Goal: Information Seeking & Learning: Check status

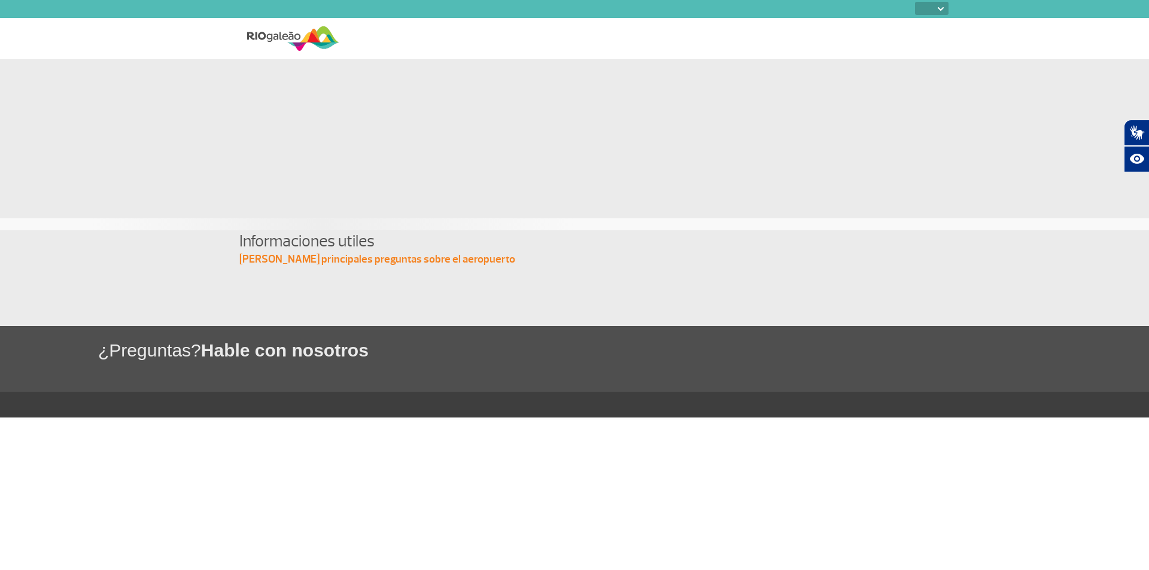
select select
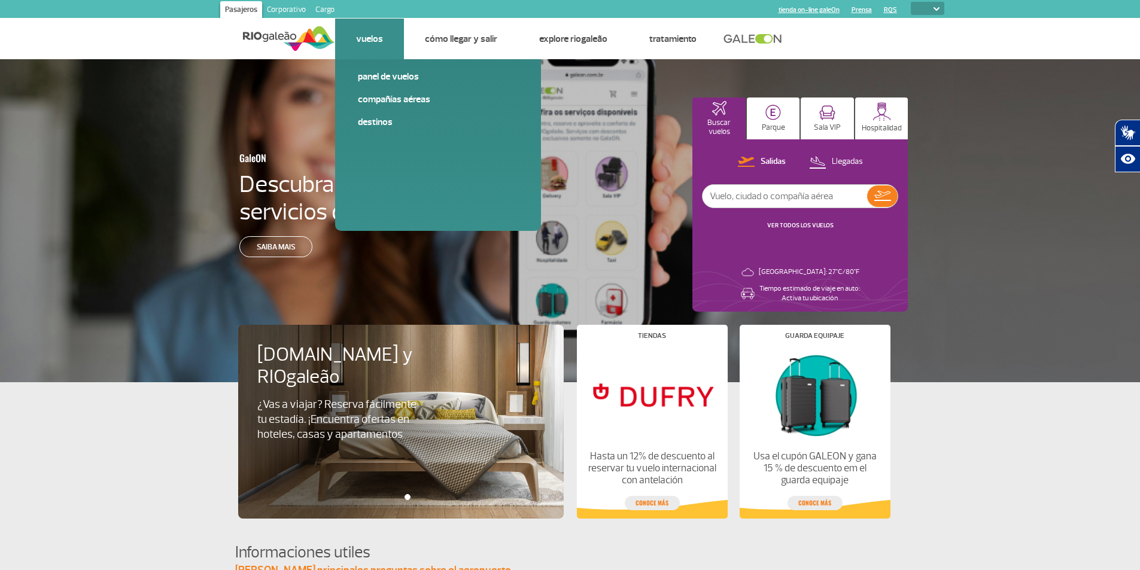
click at [382, 69] on div "Panel de vuelos Compañías aéreas Destinos" at bounding box center [438, 145] width 206 height 172
click at [382, 77] on link "Panel de vuelos" at bounding box center [438, 76] width 160 height 13
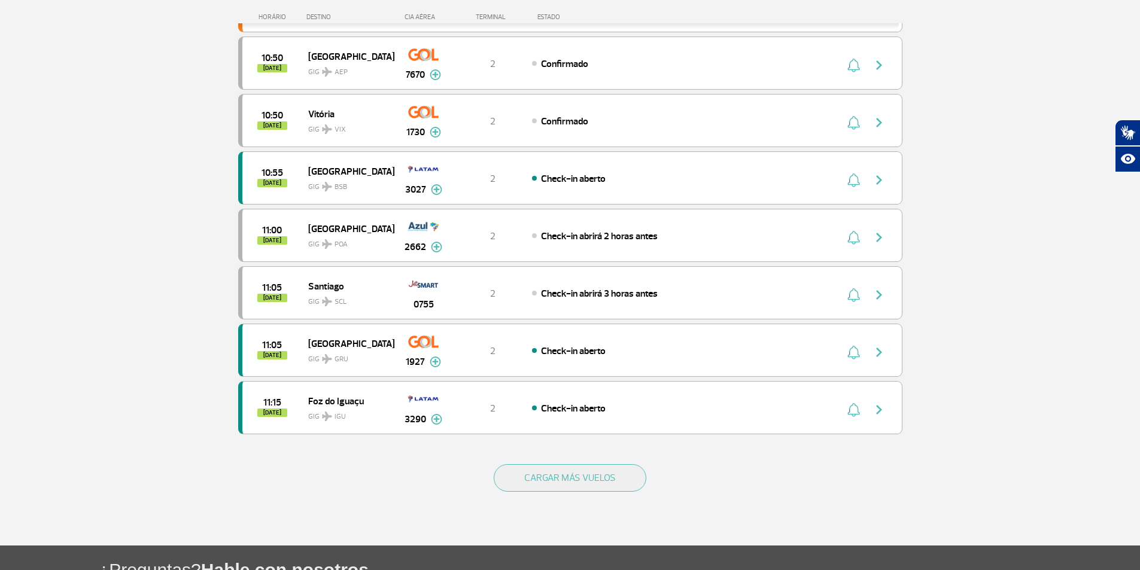
scroll to position [1051, 0]
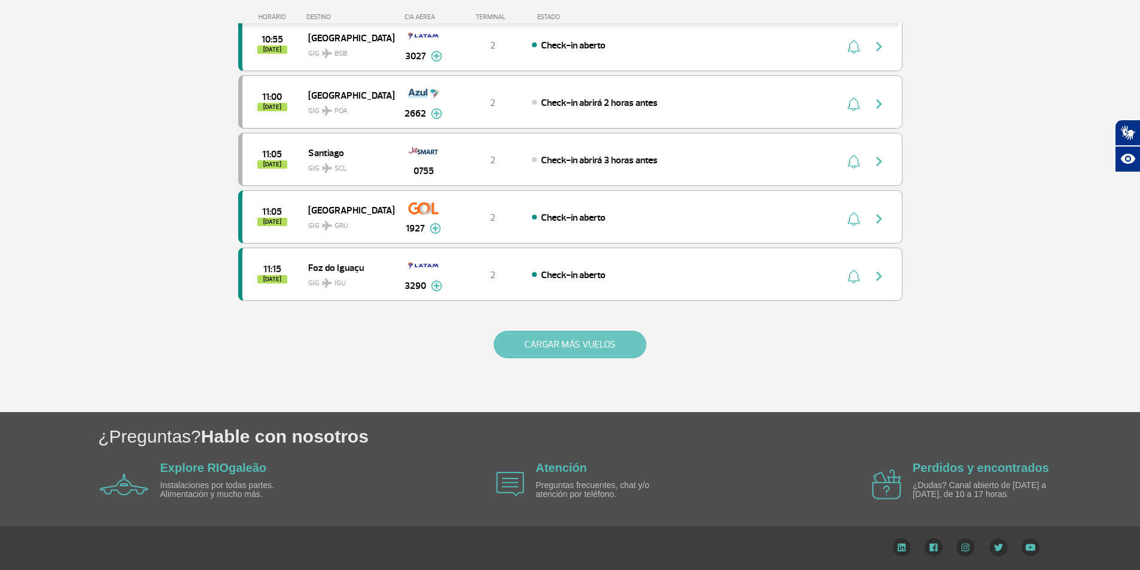
click at [542, 336] on button "CARGAR MÁS VUELOS" at bounding box center [570, 345] width 153 height 28
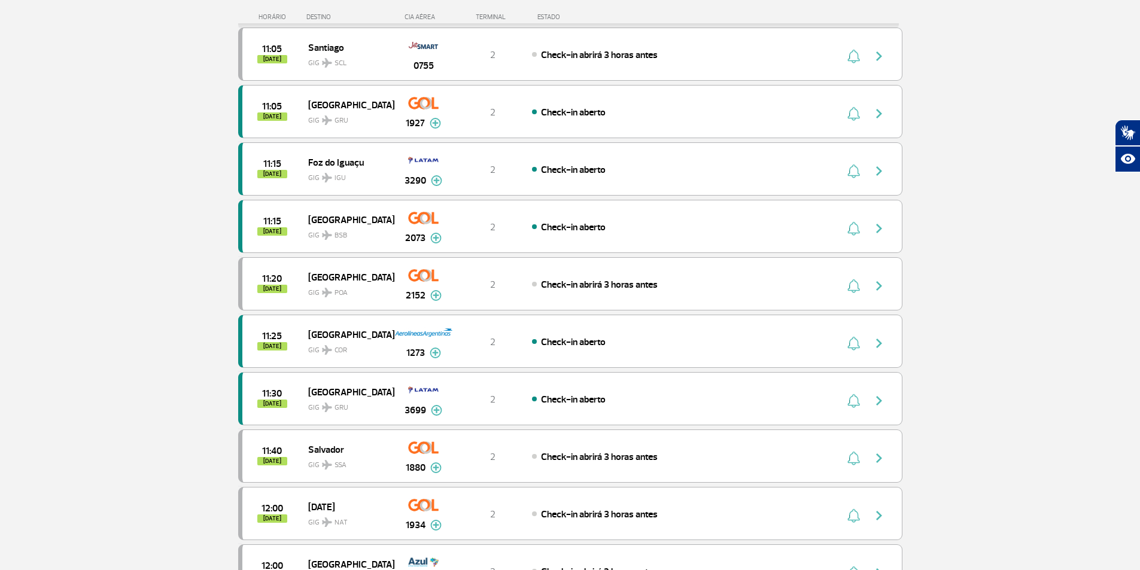
scroll to position [1171, 0]
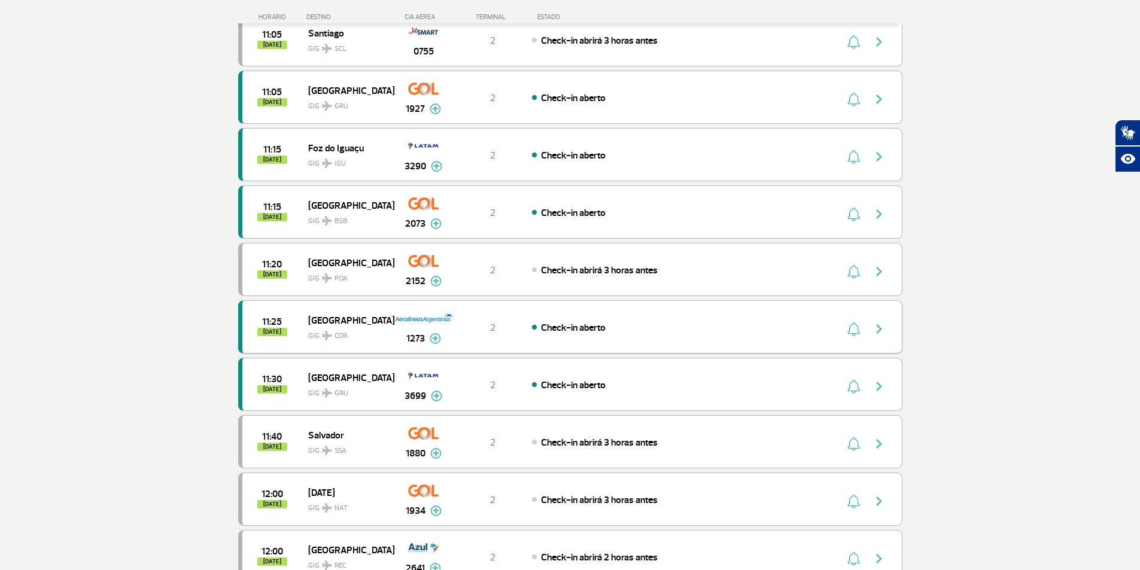
click at [782, 332] on div "Check-in aberto" at bounding box center [664, 327] width 264 height 13
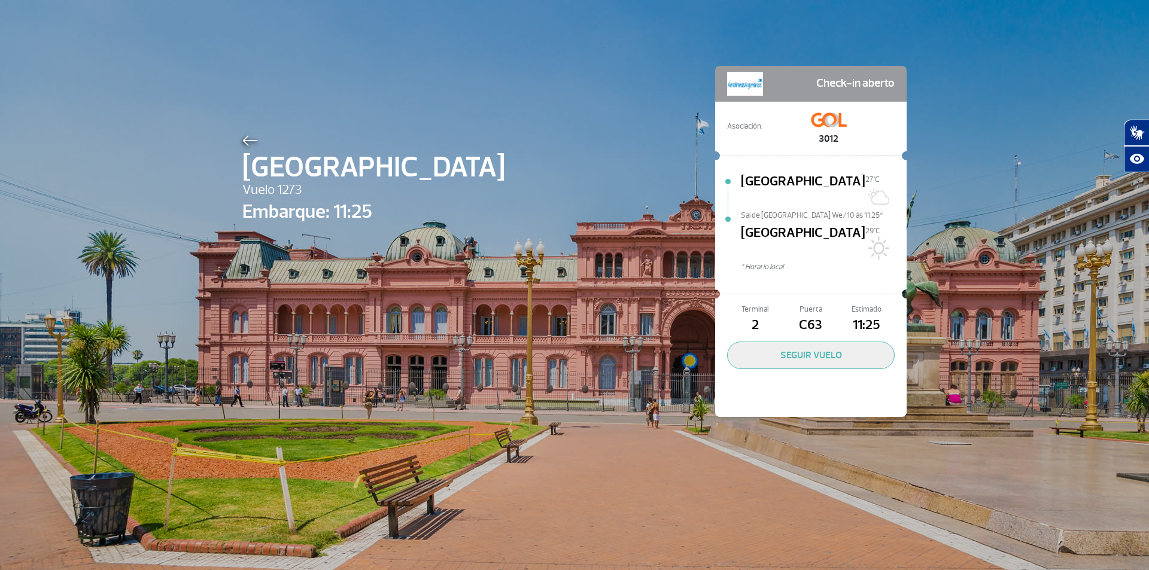
click at [827, 227] on div "Córdoba 29°C" at bounding box center [824, 242] width 166 height 38
drag, startPoint x: 342, startPoint y: 210, endPoint x: 414, endPoint y: 214, distance: 71.4
click at [414, 214] on div "Córdoba Vuelo 1273 Embarque: 11:25 Check-in aberto Asociación: 3012 Rio de Jane…" at bounding box center [574, 223] width 682 height 447
click at [798, 262] on span "* Horario local" at bounding box center [824, 267] width 166 height 11
drag, startPoint x: 821, startPoint y: 82, endPoint x: 885, endPoint y: 82, distance: 64.6
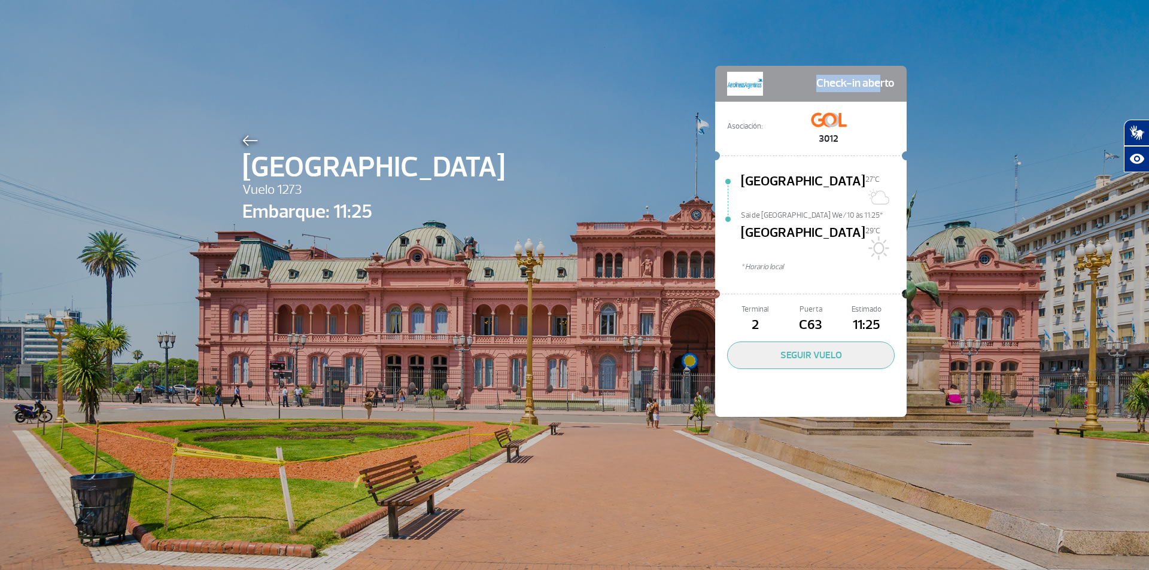
click at [883, 82] on span "Check-in aberto" at bounding box center [855, 84] width 78 height 24
click at [857, 81] on span "Check-in aberto" at bounding box center [855, 84] width 78 height 24
click at [848, 315] on span "11:25" at bounding box center [867, 325] width 56 height 20
drag, startPoint x: 330, startPoint y: 224, endPoint x: 353, endPoint y: 224, distance: 22.1
click at [353, 224] on span "Embarque: 11:25" at bounding box center [373, 212] width 263 height 29
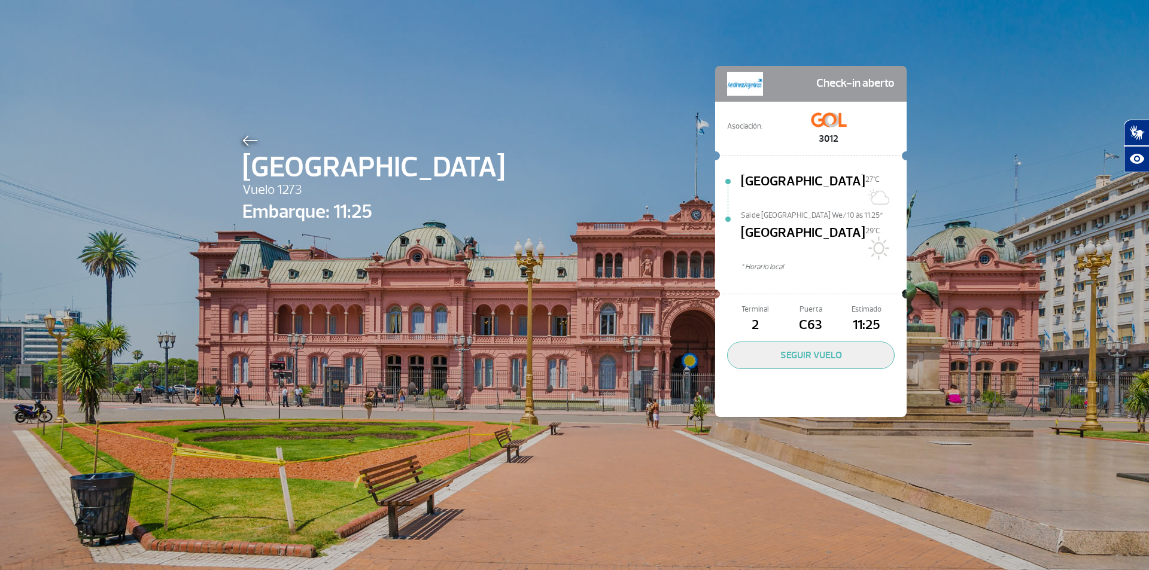
select select
click at [846, 342] on button "SEGUIR VUELO" at bounding box center [811, 356] width 168 height 28
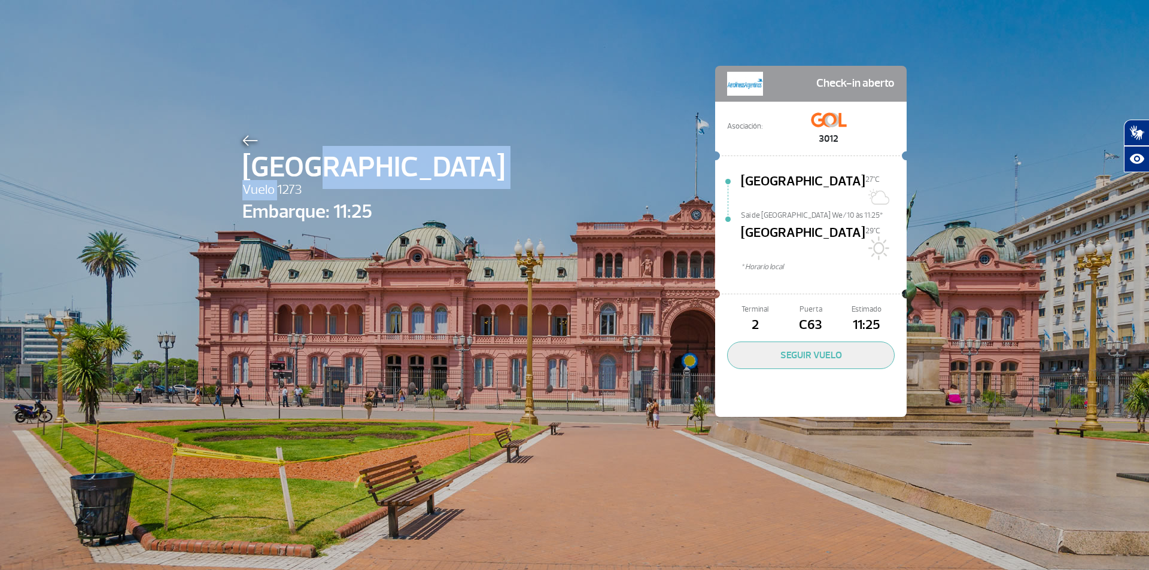
drag, startPoint x: 276, startPoint y: 187, endPoint x: 305, endPoint y: 187, distance: 28.7
click at [305, 187] on div "Córdoba Vuelo 1273 Embarque: 11:25" at bounding box center [373, 260] width 263 height 256
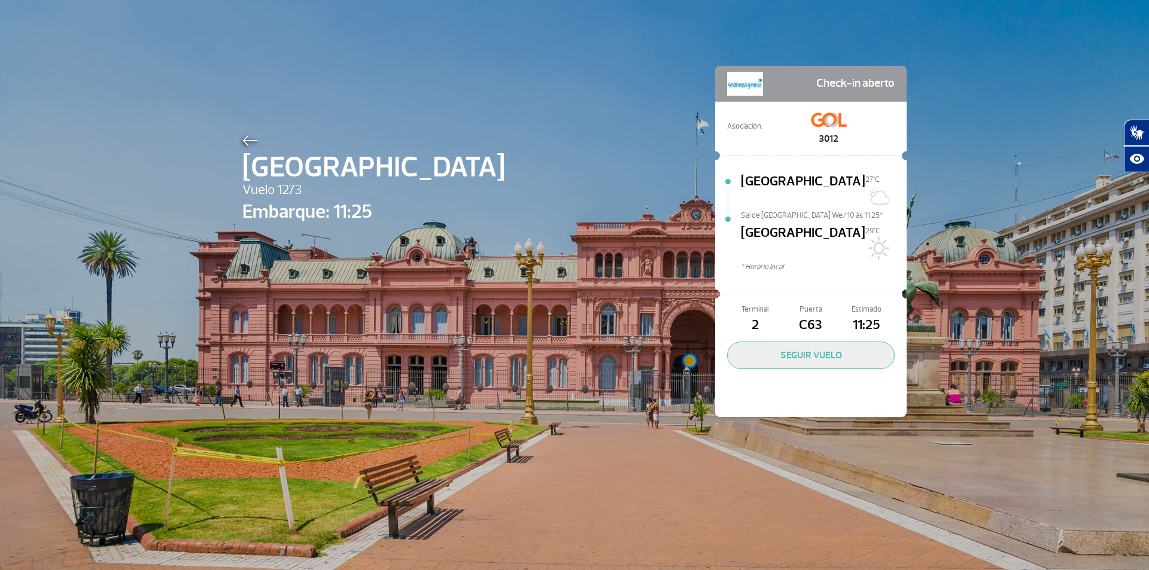
click at [302, 190] on span "Vuelo 1273" at bounding box center [373, 190] width 263 height 20
drag, startPoint x: 296, startPoint y: 192, endPoint x: 271, endPoint y: 189, distance: 25.3
click at [271, 189] on span "Vuelo 1273" at bounding box center [373, 190] width 263 height 20
copy span "1273"
